Goal: Navigation & Orientation: Find specific page/section

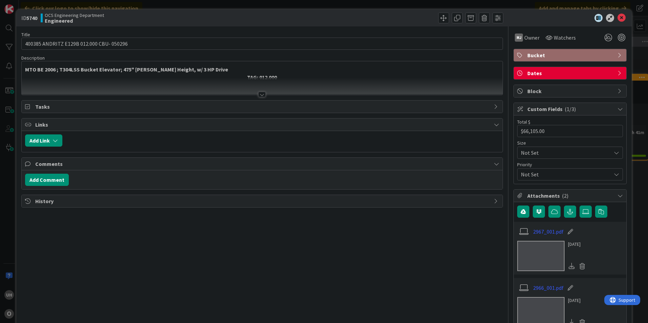
click at [617, 16] on icon at bounding box center [621, 18] width 8 height 8
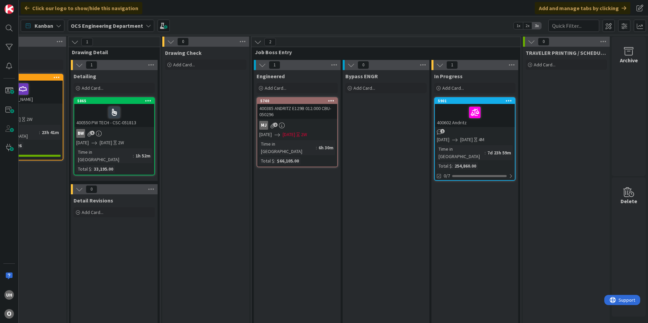
click at [295, 124] on div "MJ 2" at bounding box center [297, 125] width 80 height 9
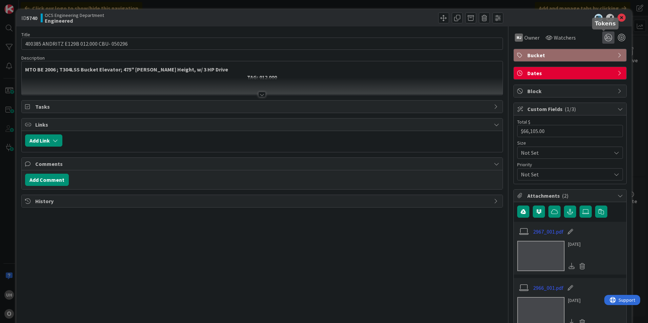
click at [607, 36] on icon at bounding box center [608, 38] width 12 height 12
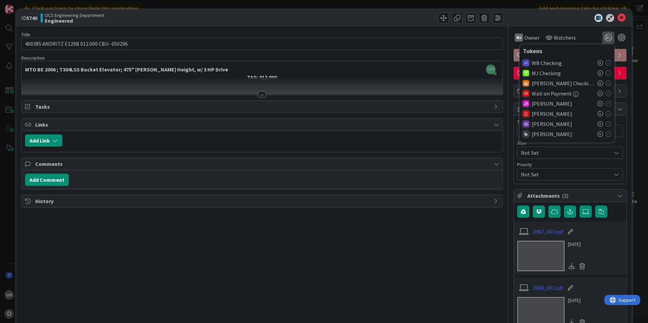
click at [597, 114] on icon at bounding box center [599, 113] width 5 height 5
click at [617, 19] on icon at bounding box center [621, 18] width 8 height 8
